Goal: Find specific page/section: Find specific page/section

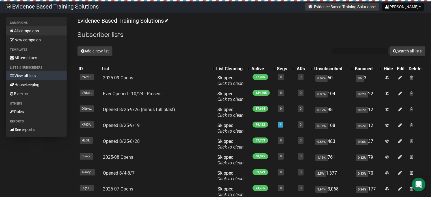
click at [39, 33] on link "All campaigns" at bounding box center [36, 30] width 61 height 9
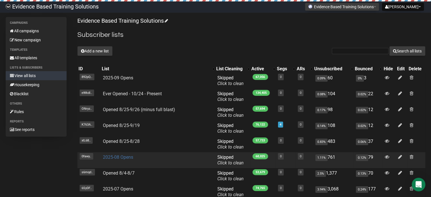
click at [122, 155] on link "2025-08 Opens" at bounding box center [118, 157] width 30 height 5
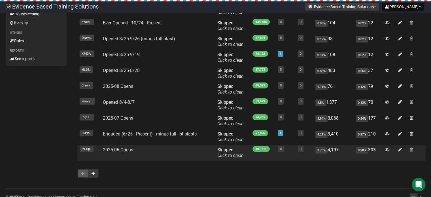
scroll to position [85, 0]
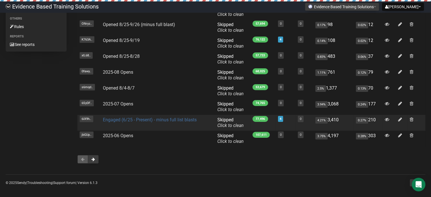
click at [128, 120] on link "Engaged (6/25 - Present) - minus full list blasts" at bounding box center [150, 119] width 94 height 5
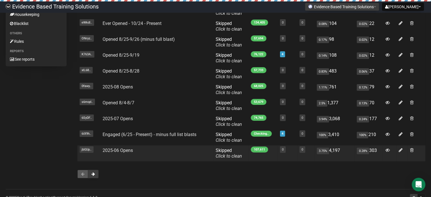
scroll to position [57, 0]
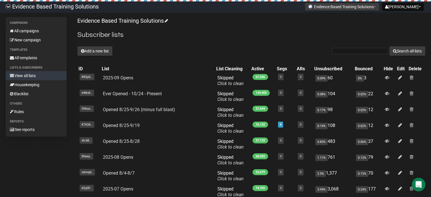
click at [245, 44] on div "Evidence Based Training Solutions Subscriber lists Add a new list Search all li…" at bounding box center [251, 135] width 348 height 237
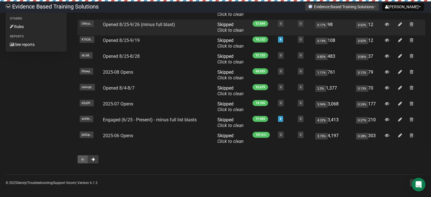
scroll to position [28, 0]
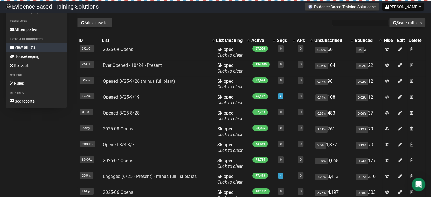
drag, startPoint x: 153, startPoint y: 28, endPoint x: 152, endPoint y: 33, distance: 4.8
click at [153, 28] on div "Evidence Based Training Solutions Subscriber lists Add a new list Search all li…" at bounding box center [251, 107] width 348 height 237
